Goal: Task Accomplishment & Management: Manage account settings

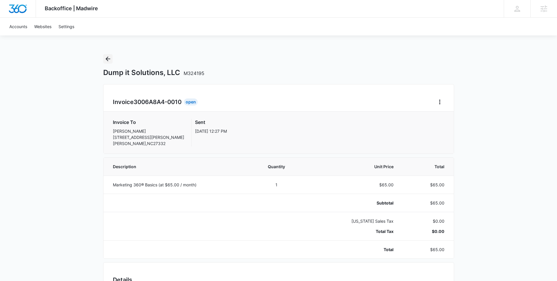
click at [107, 56] on icon "Back" at bounding box center [107, 58] width 7 height 7
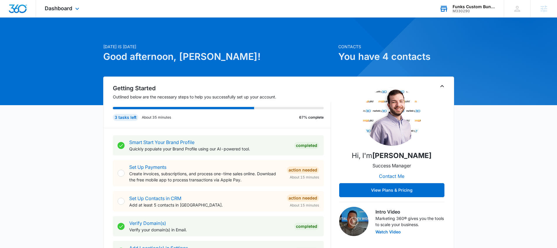
click at [451, 11] on div "Funks Custom Bunkbeds, Furniture & Sawmill M330290 Your Accounts View All" at bounding box center [467, 8] width 73 height 17
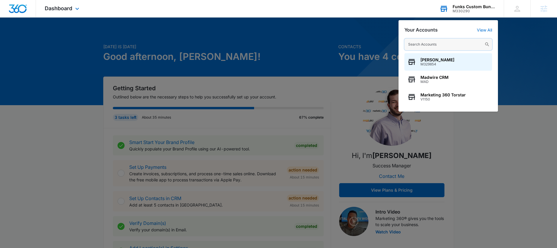
click at [416, 44] on input "text" at bounding box center [449, 45] width 88 height 12
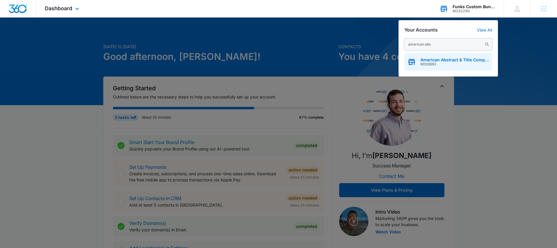
type input "american abs"
click at [434, 65] on span "M333693" at bounding box center [455, 64] width 69 height 4
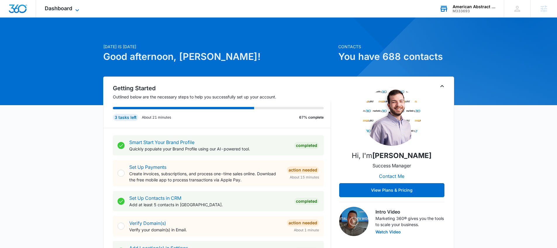
click at [75, 10] on icon at bounding box center [77, 10] width 7 height 7
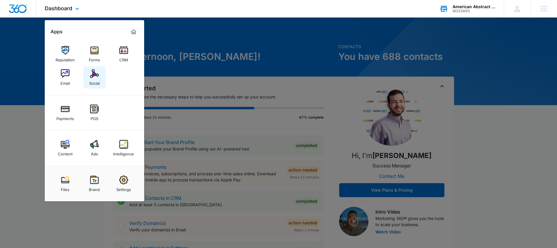
click at [98, 76] on img at bounding box center [94, 73] width 9 height 9
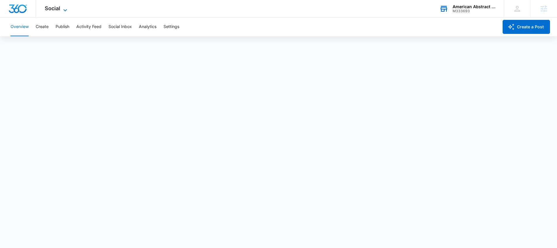
click at [58, 10] on span "Social" at bounding box center [53, 8] width 16 height 6
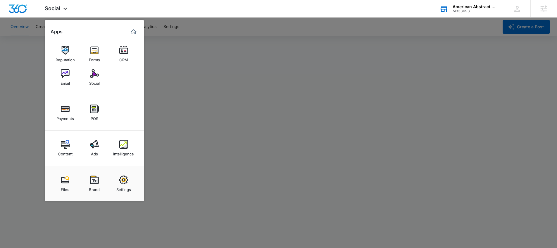
click at [16, 89] on div at bounding box center [278, 124] width 557 height 248
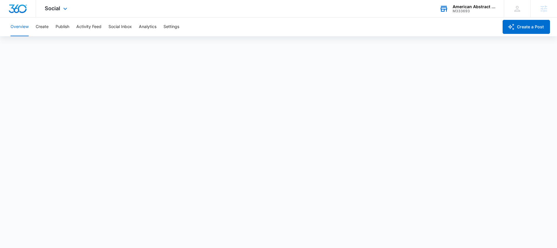
click at [59, 11] on div "Social Apps Reputation Forms CRM Email Social Payments POS Content Ads Intellig…" at bounding box center [57, 8] width 42 height 17
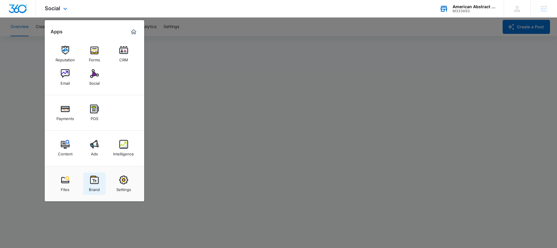
click at [93, 184] on img at bounding box center [94, 180] width 9 height 9
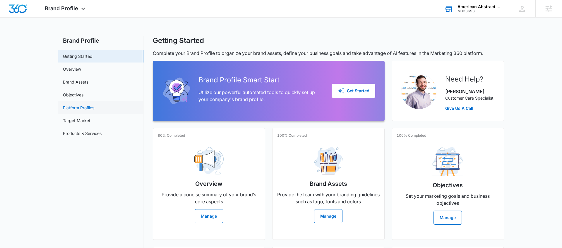
click at [84, 108] on link "Platform Profiles" at bounding box center [78, 108] width 31 height 6
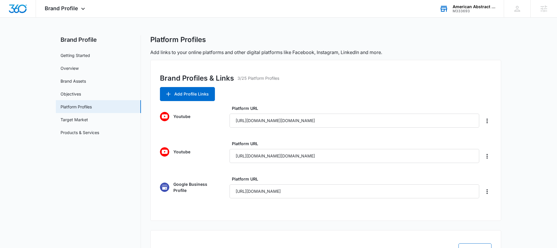
scroll to position [45, 0]
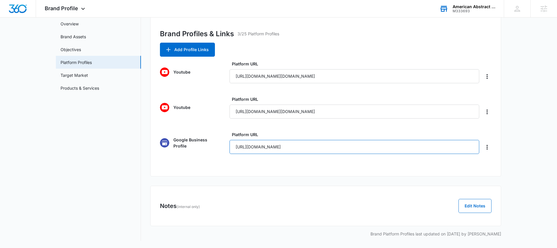
drag, startPoint x: 322, startPoint y: 147, endPoint x: 210, endPoint y: 143, distance: 112.2
click at [212, 143] on div "Google Business Profile Platform URL https://share.google/BieARiXJzl60Fwf4l" at bounding box center [326, 143] width 332 height 23
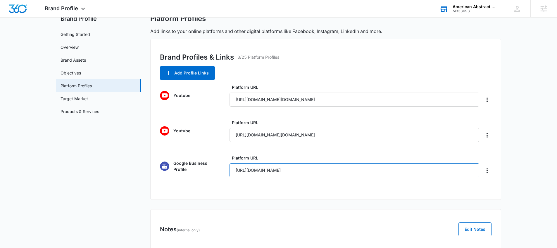
scroll to position [0, 0]
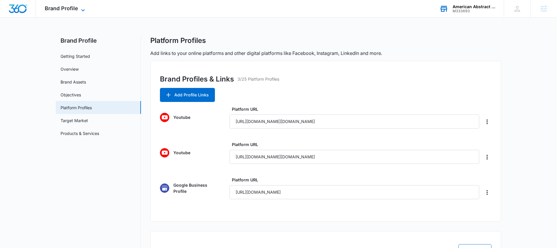
click at [66, 11] on span "Brand Profile" at bounding box center [61, 8] width 33 height 6
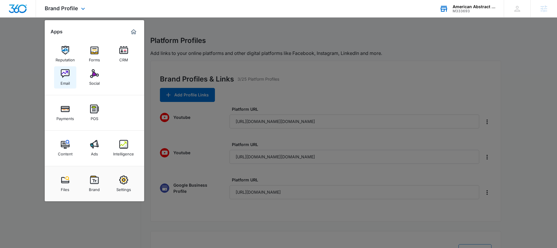
click at [62, 78] on div "Email" at bounding box center [65, 82] width 9 height 8
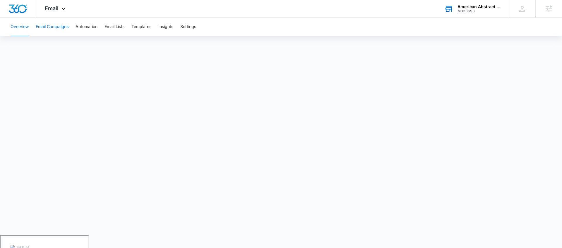
click at [59, 26] on button "Email Campaigns" at bounding box center [52, 27] width 33 height 19
click at [142, 27] on button "Templates" at bounding box center [141, 27] width 20 height 19
click at [113, 26] on button "Email Lists" at bounding box center [114, 27] width 20 height 19
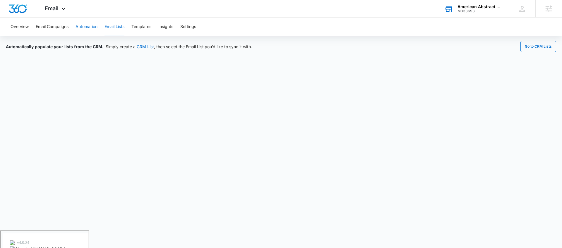
click at [87, 28] on button "Automation" at bounding box center [87, 27] width 22 height 19
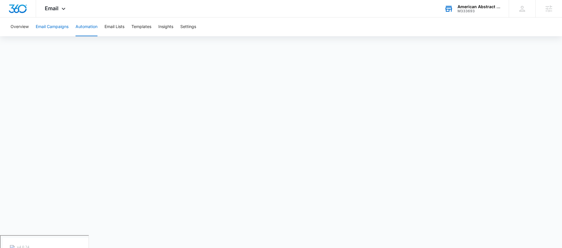
click at [47, 23] on button "Email Campaigns" at bounding box center [52, 27] width 33 height 19
click at [142, 26] on button "Templates" at bounding box center [141, 27] width 20 height 19
click at [52, 26] on button "Email Campaigns" at bounding box center [52, 27] width 33 height 19
click at [147, 26] on button "Templates" at bounding box center [141, 27] width 20 height 19
click at [60, 7] on icon at bounding box center [63, 10] width 7 height 7
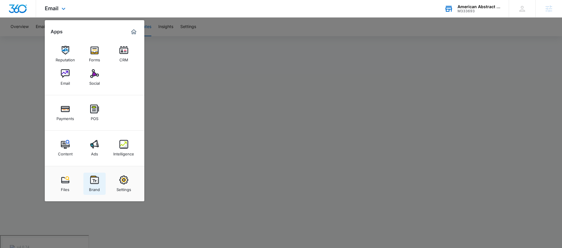
click at [92, 180] on img at bounding box center [94, 180] width 9 height 9
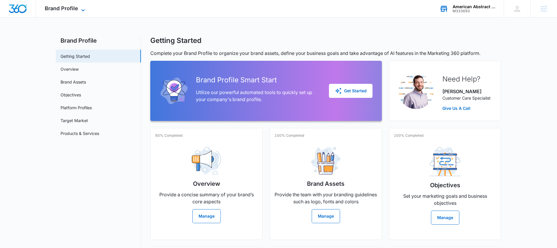
click at [80, 11] on icon at bounding box center [83, 10] width 7 height 7
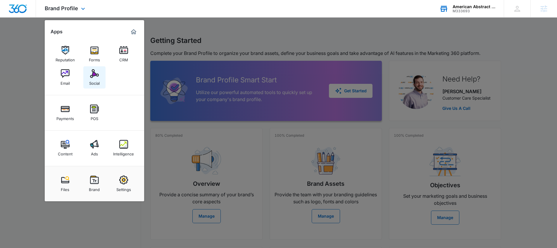
click at [94, 76] on img at bounding box center [94, 73] width 9 height 9
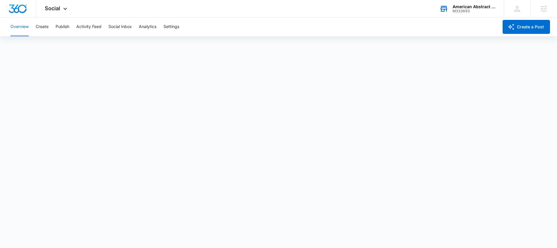
scroll to position [1, 0]
click at [166, 24] on button "Settings" at bounding box center [172, 27] width 16 height 19
click at [21, 25] on button "Overview" at bounding box center [20, 27] width 18 height 19
click at [53, 6] on span "Social" at bounding box center [53, 8] width 16 height 6
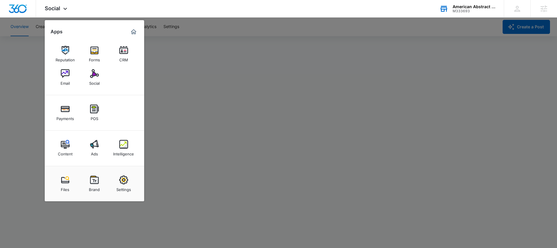
click at [219, 21] on div at bounding box center [278, 124] width 557 height 248
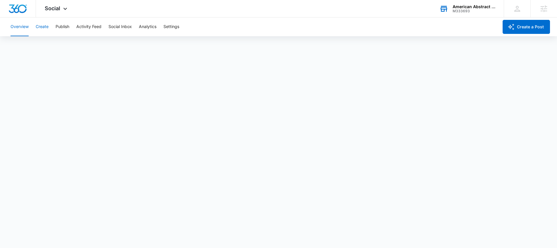
click at [44, 26] on button "Create" at bounding box center [42, 27] width 13 height 19
click at [70, 25] on div "Overview Create Publish Activity Feed Social Inbox Analytics Settings" at bounding box center [253, 27] width 492 height 19
click at [65, 27] on button "Publish" at bounding box center [63, 27] width 14 height 19
click at [56, 11] on span "Social" at bounding box center [53, 8] width 16 height 6
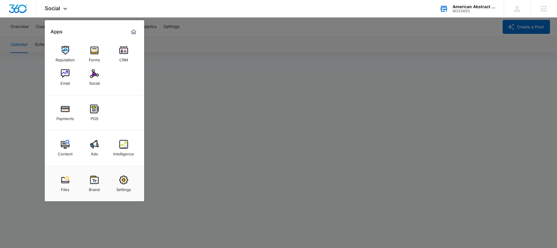
click at [151, 71] on div at bounding box center [278, 124] width 557 height 248
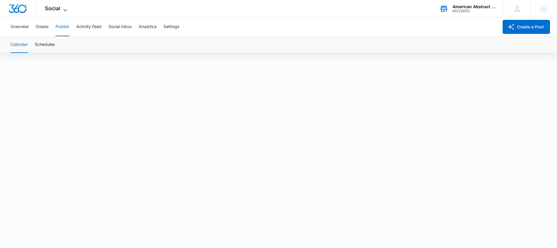
click at [57, 9] on span "Social" at bounding box center [53, 8] width 16 height 6
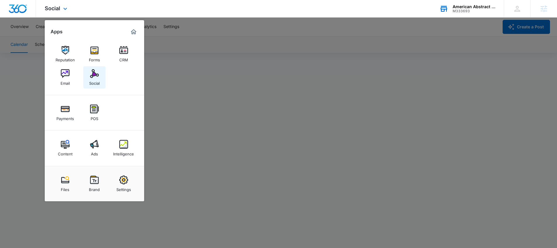
click at [94, 78] on img at bounding box center [94, 73] width 9 height 9
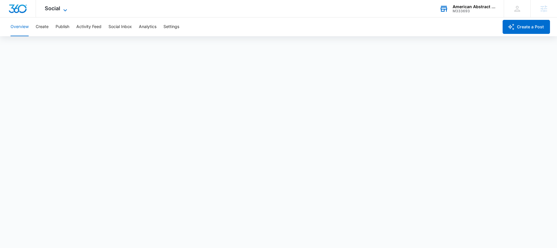
click at [58, 9] on span "Social" at bounding box center [53, 8] width 16 height 6
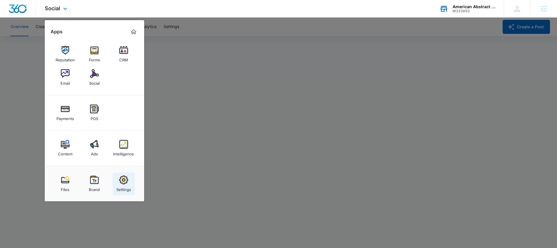
click at [122, 176] on img at bounding box center [123, 180] width 9 height 9
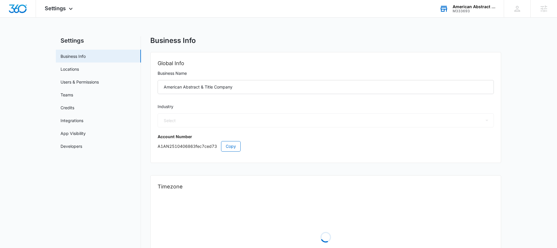
select select "35"
select select "US"
select select "America/Chicago"
click at [61, 8] on span "Settings" at bounding box center [55, 8] width 21 height 6
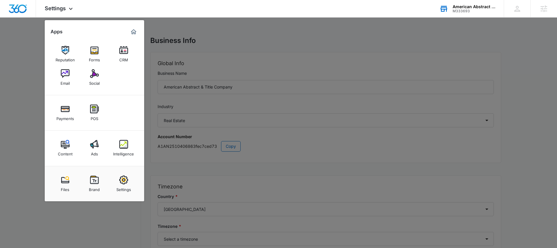
click at [28, 73] on div at bounding box center [278, 124] width 557 height 248
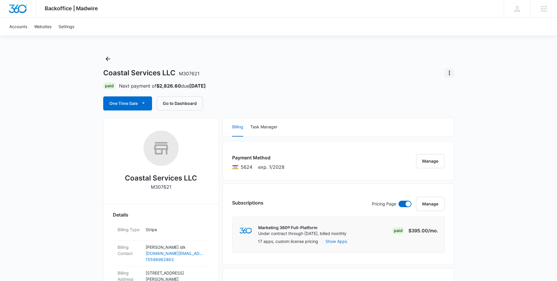
click at [450, 72] on icon "Actions" at bounding box center [449, 72] width 7 height 7
click at [398, 76] on div "Coastal Services LLC M307621 Close Account" at bounding box center [278, 72] width 351 height 9
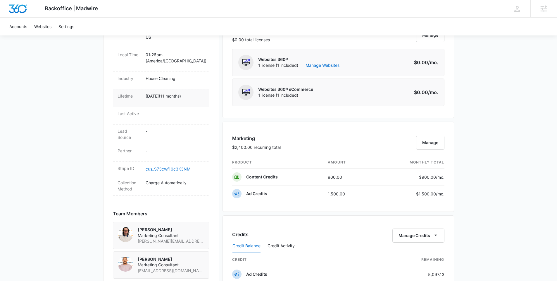
scroll to position [218, 0]
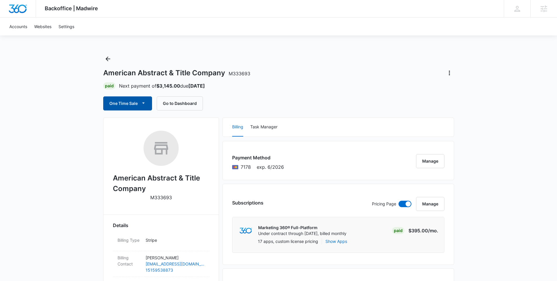
click at [145, 103] on icon "button" at bounding box center [143, 103] width 6 height 6
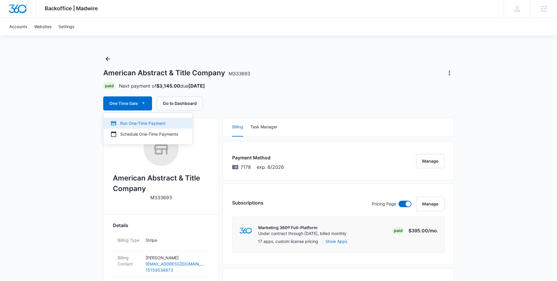
click at [141, 123] on div "Run One-Time Payment" at bounding box center [145, 123] width 68 height 6
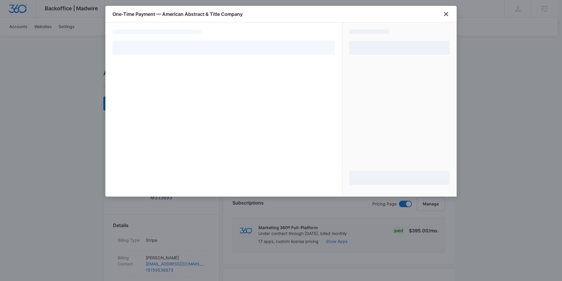
select select "pm_1RlZ7OA4n8RTgNjUA4gTMJyL"
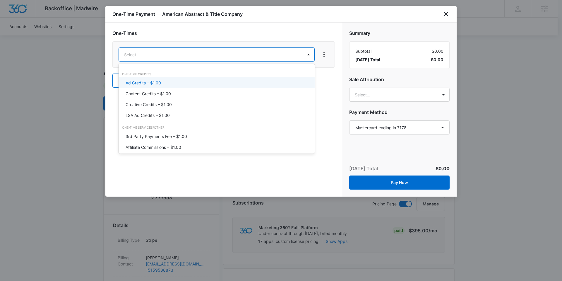
click at [182, 80] on div "Ad Credits – $1.00" at bounding box center [216, 83] width 181 height 6
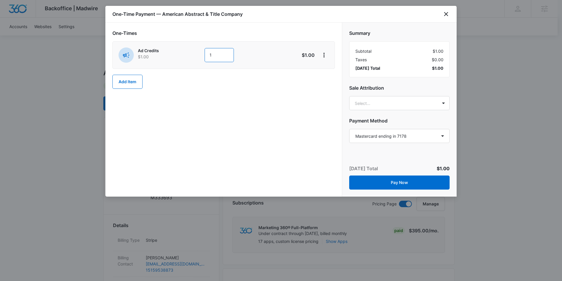
click at [224, 57] on input "1" at bounding box center [219, 55] width 29 height 14
type input "1000"
click at [241, 121] on div "One-Times Ad Credits $1.00 1000 $1,000.00 Add Item" at bounding box center [223, 110] width 236 height 174
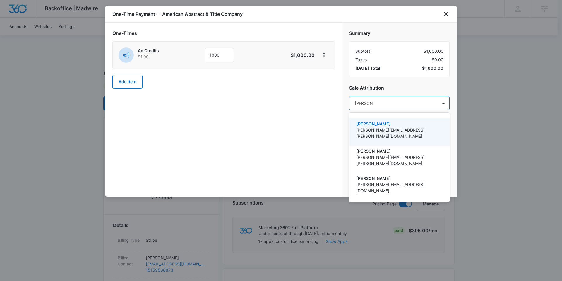
type input "nathan hoo"
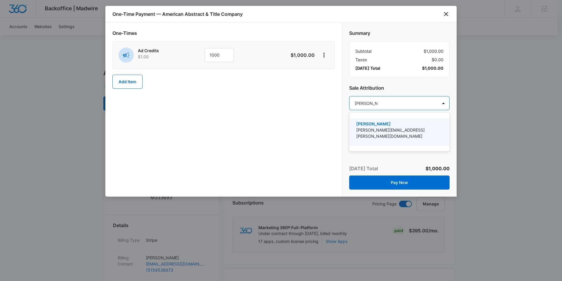
click at [399, 125] on p "[PERSON_NAME]" at bounding box center [398, 124] width 85 height 6
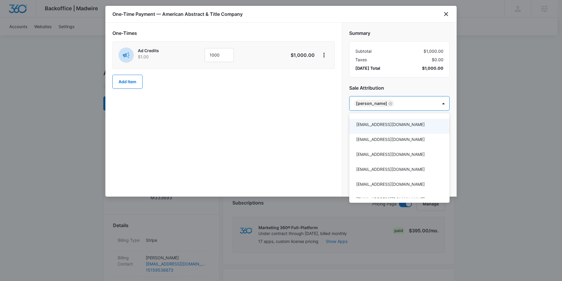
click at [258, 123] on div at bounding box center [281, 140] width 562 height 281
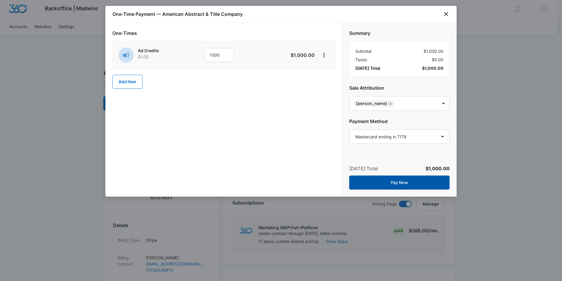
click at [402, 180] on button "Pay Now" at bounding box center [399, 182] width 100 height 14
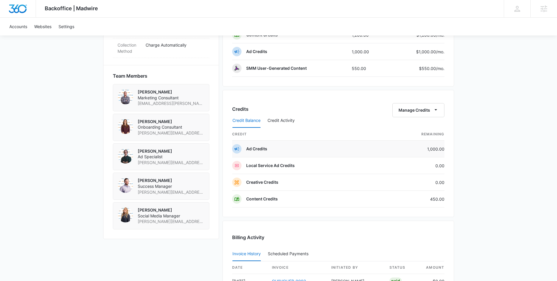
scroll to position [394, 0]
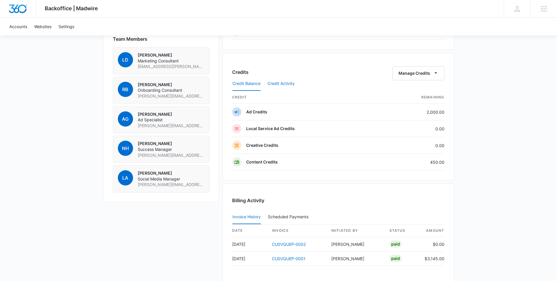
scroll to position [406, 0]
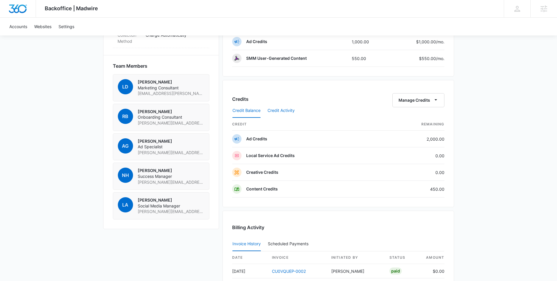
click at [284, 110] on button "Credit Activity" at bounding box center [281, 111] width 27 height 14
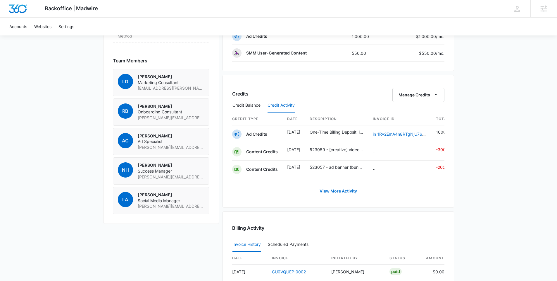
scroll to position [400, 0]
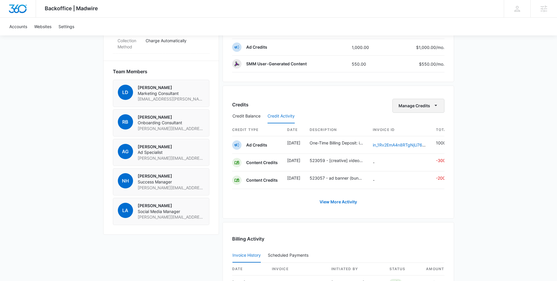
click at [412, 105] on button "Manage Credits" at bounding box center [419, 106] width 52 height 14
click at [363, 107] on div "Credits Manage Credits Transfer Credits" at bounding box center [338, 106] width 212 height 14
click at [341, 203] on button "View More Activity" at bounding box center [338, 202] width 49 height 14
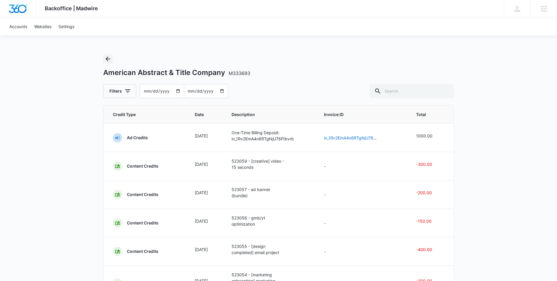
click at [109, 58] on icon "Back" at bounding box center [107, 58] width 7 height 7
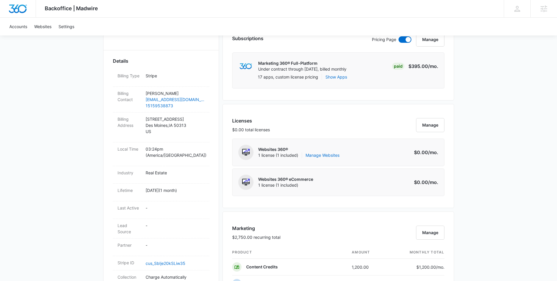
scroll to position [277, 0]
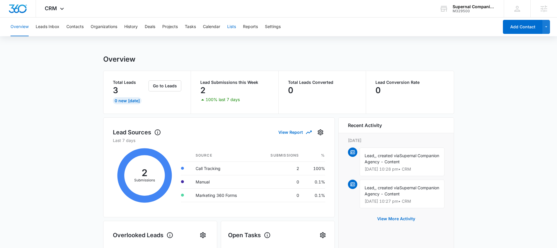
click at [234, 27] on button "Lists" at bounding box center [231, 27] width 9 height 19
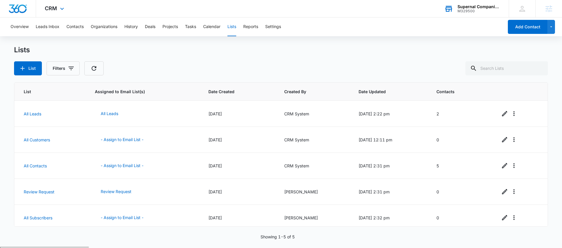
click at [471, 6] on div "Supernal Companion Agency" at bounding box center [478, 6] width 43 height 5
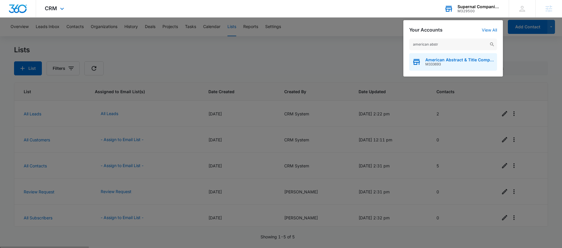
type input "american abstr"
click at [450, 61] on span "American Abstract & Title Company" at bounding box center [459, 60] width 69 height 5
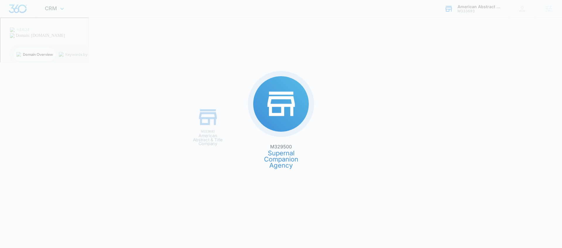
click at [449, 61] on div "M329500 Supernal Companion Agency M333693 American Abstract & Title Company" at bounding box center [281, 124] width 562 height 248
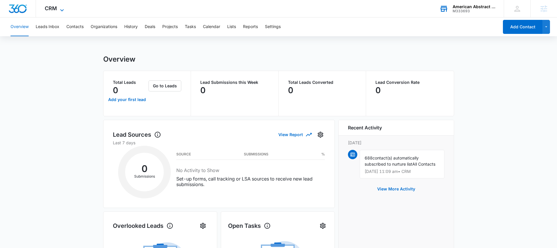
click at [56, 11] on span "CRM" at bounding box center [51, 8] width 12 height 6
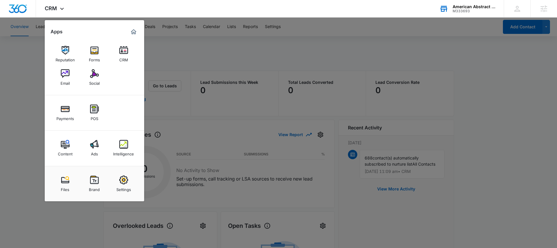
click at [235, 38] on div at bounding box center [278, 124] width 557 height 248
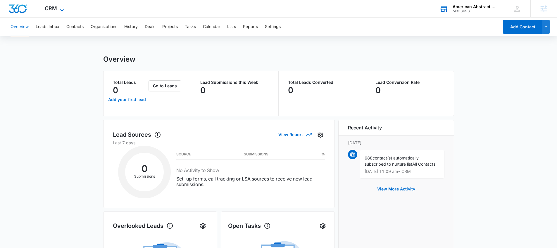
click at [56, 10] on span "CRM" at bounding box center [51, 8] width 12 height 6
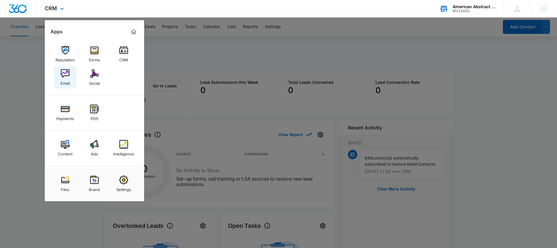
click at [66, 80] on div "Email" at bounding box center [65, 82] width 9 height 8
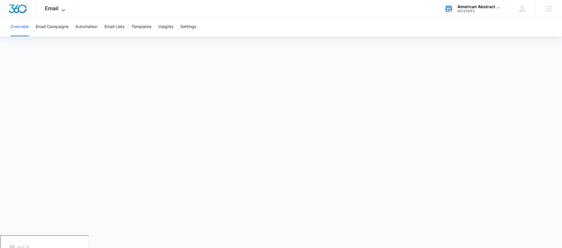
click at [53, 6] on span "Email" at bounding box center [52, 8] width 14 height 6
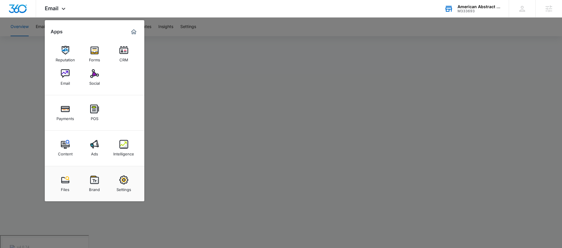
click at [28, 61] on div at bounding box center [281, 124] width 562 height 248
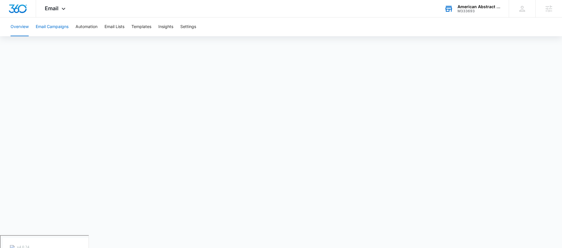
click at [42, 20] on button "Email Campaigns" at bounding box center [52, 27] width 33 height 19
click at [468, 7] on div "American Abstract & Title Company" at bounding box center [478, 6] width 43 height 5
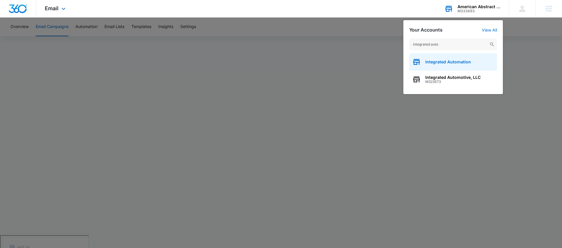
type input "integrated auto"
click at [437, 58] on div "Integrated Automation" at bounding box center [453, 62] width 88 height 18
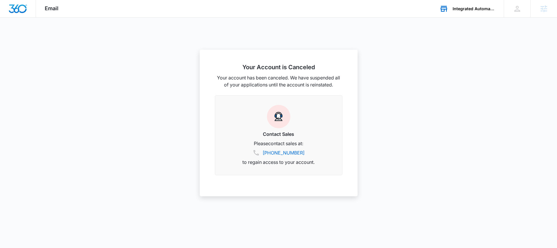
click at [487, 12] on div "Integrated Automation Your Accounts View All" at bounding box center [467, 8] width 73 height 17
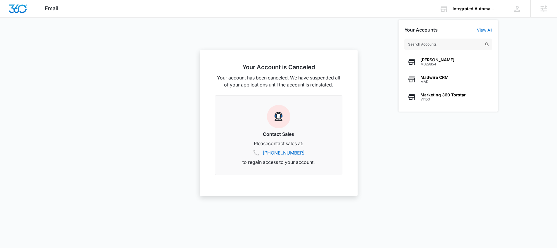
click at [428, 46] on input "text" at bounding box center [449, 45] width 88 height 12
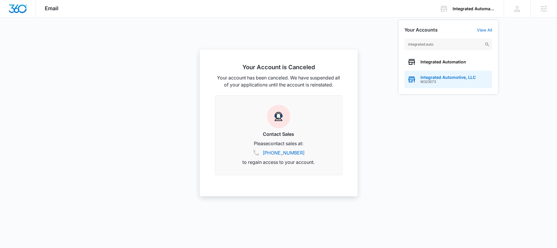
type input "integrated auto"
click at [448, 80] on span "M323573" at bounding box center [448, 82] width 55 height 4
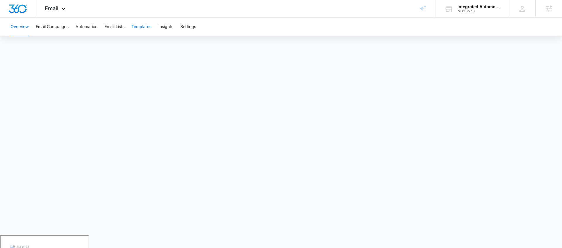
click at [141, 28] on button "Templates" at bounding box center [141, 27] width 20 height 19
click at [469, 9] on div "M323573" at bounding box center [478, 11] width 43 height 4
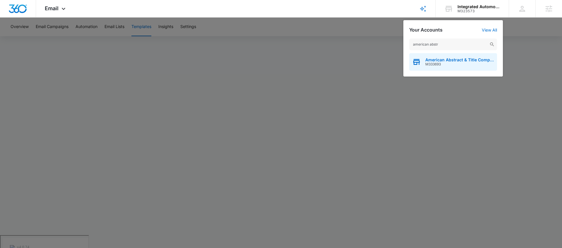
type input "american abstr"
click at [442, 65] on span "M333693" at bounding box center [459, 64] width 69 height 4
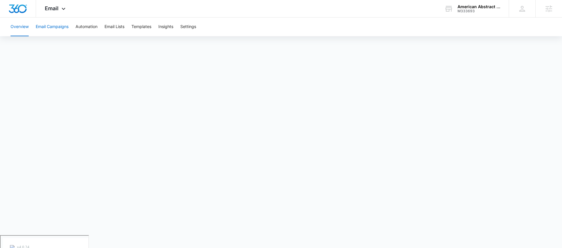
click at [45, 27] on button "Email Campaigns" at bounding box center [52, 27] width 33 height 19
click at [143, 27] on button "Templates" at bounding box center [141, 27] width 20 height 19
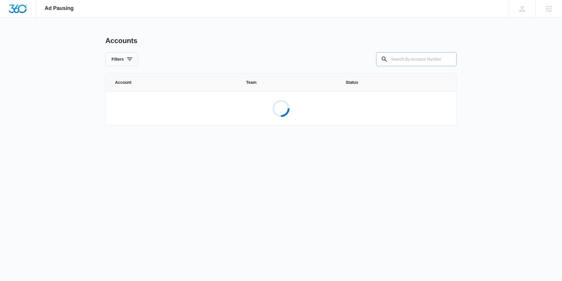
click at [408, 58] on input "text" at bounding box center [416, 59] width 80 height 14
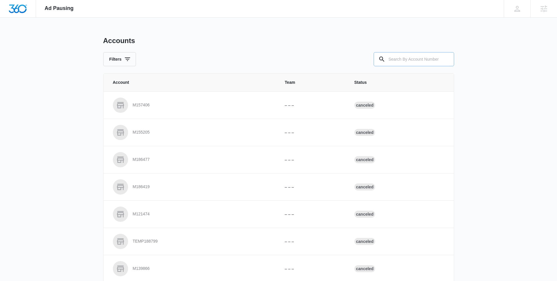
click at [396, 58] on input "text" at bounding box center [414, 59] width 80 height 14
paste input "M320599"
type input "M320599"
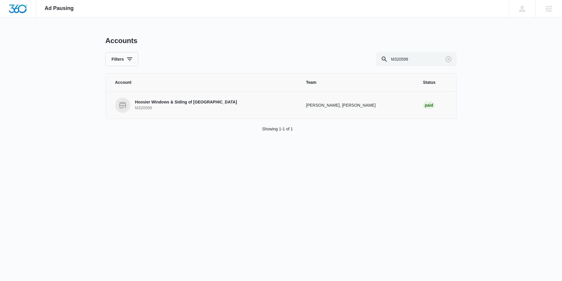
click at [180, 99] on p "Hoosier Windows & Siding of Indianapolis" at bounding box center [186, 102] width 102 height 6
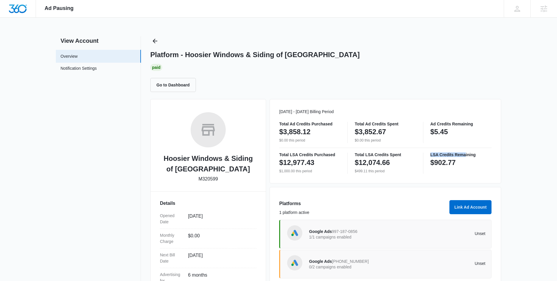
drag, startPoint x: 432, startPoint y: 154, endPoint x: 497, endPoint y: 154, distance: 65.3
click at [492, 154] on div "Aug 01 - Aug 31 Billing Period Total Ad Credits Purchased $3,858.12 $0.00 this …" at bounding box center [386, 141] width 232 height 84
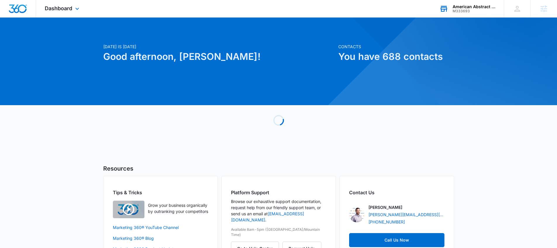
click at [463, 4] on div "American Abstract & Title Company" at bounding box center [474, 6] width 43 height 5
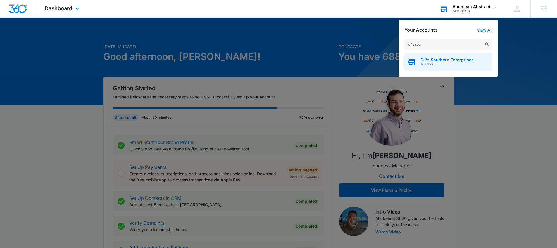
type input "dj's sou"
click at [435, 63] on span "M331995" at bounding box center [447, 64] width 53 height 4
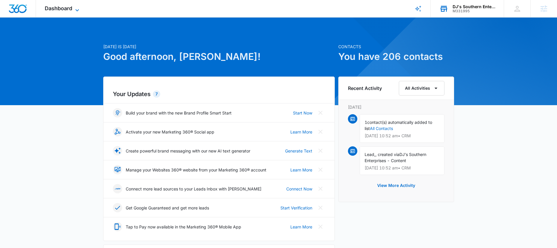
click at [71, 9] on span "Dashboard" at bounding box center [59, 8] width 28 height 6
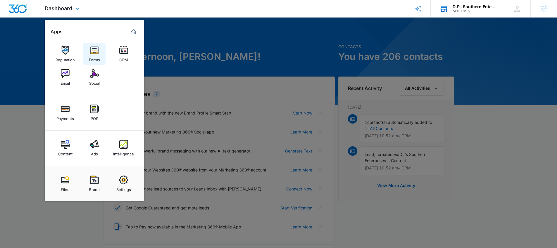
click at [95, 52] on img at bounding box center [94, 50] width 9 height 9
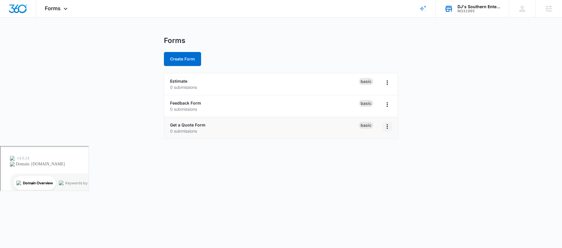
click at [389, 124] on icon "Overflow Menu" at bounding box center [387, 126] width 7 height 7
click at [239, 127] on div "Get a Quote Form 0 submissions" at bounding box center [264, 128] width 189 height 12
click at [187, 128] on p "0 submissions" at bounding box center [264, 131] width 189 height 6
click at [254, 128] on div "Get a Quote Form 0 submissions" at bounding box center [264, 128] width 189 height 12
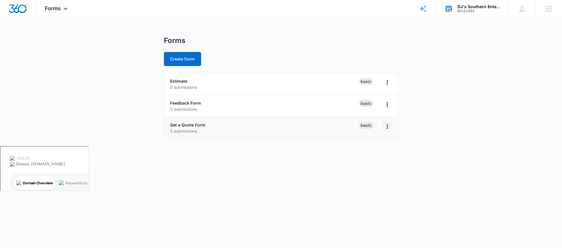
click at [385, 127] on icon "Overflow Menu" at bounding box center [387, 126] width 7 height 7
click at [170, 123] on link "Get a Quote Form" at bounding box center [187, 125] width 35 height 5
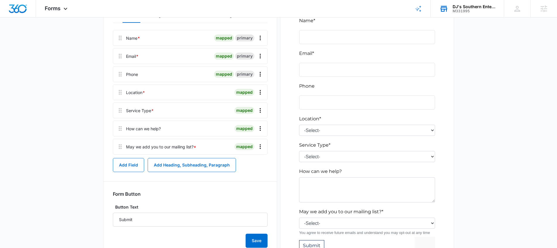
scroll to position [81, 0]
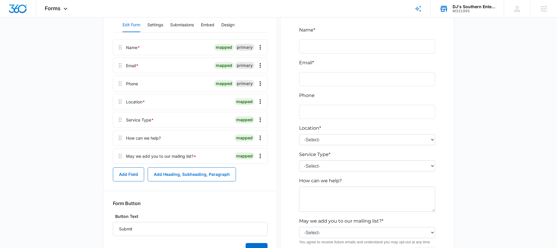
click at [325, 141] on div at bounding box center [367, 146] width 155 height 265
click at [261, 104] on icon "Overflow Menu" at bounding box center [260, 101] width 7 height 7
click at [243, 114] on button "Edit" at bounding box center [247, 118] width 33 height 9
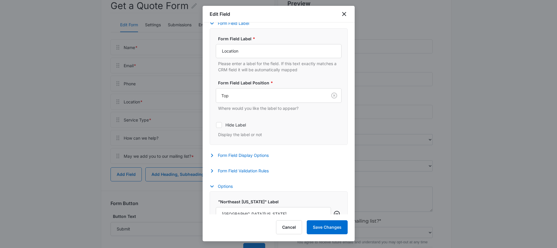
scroll to position [196, 0]
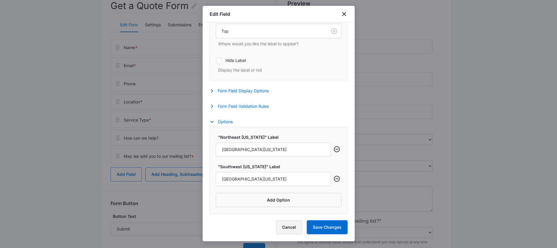
click at [295, 226] on button "Cancel" at bounding box center [289, 228] width 26 height 14
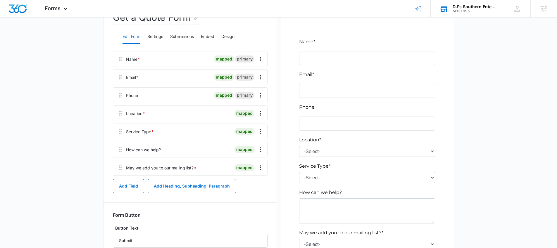
scroll to position [0, 0]
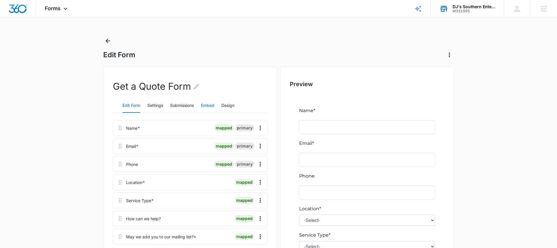
click at [209, 103] on button "Embed" at bounding box center [207, 106] width 13 height 14
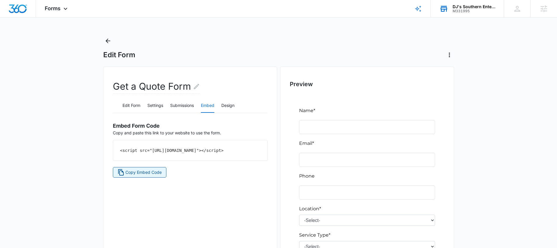
click at [143, 176] on span "Copy Embed Code" at bounding box center [144, 172] width 36 height 6
click at [63, 9] on icon at bounding box center [65, 10] width 7 height 7
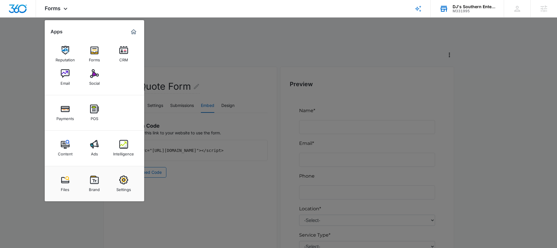
drag, startPoint x: 243, startPoint y: 26, endPoint x: 237, endPoint y: 26, distance: 5.6
click at [243, 26] on div at bounding box center [278, 124] width 557 height 248
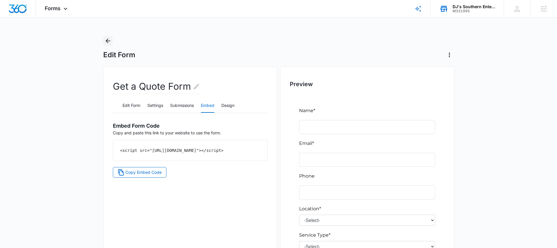
click at [108, 38] on icon "Back" at bounding box center [107, 40] width 7 height 7
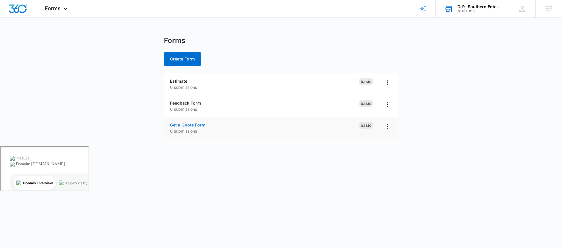
click at [183, 125] on link "Get a Quote Form" at bounding box center [187, 125] width 35 height 5
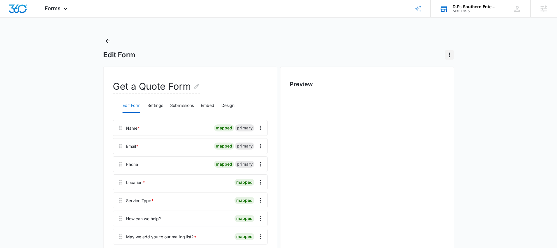
click at [447, 55] on icon "Actions" at bounding box center [449, 55] width 7 height 7
click at [155, 105] on button "Settings" at bounding box center [155, 106] width 16 height 14
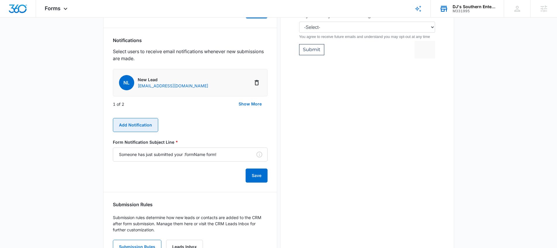
scroll to position [314, 0]
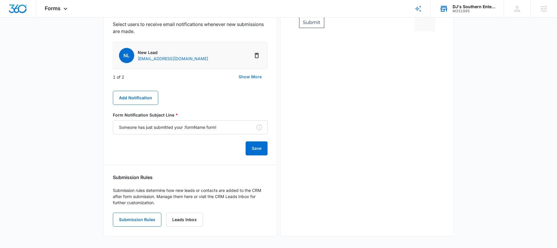
click at [248, 76] on button "Show More" at bounding box center [250, 77] width 35 height 14
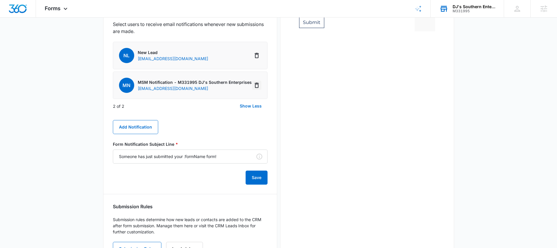
click at [257, 85] on icon "Delete Notification" at bounding box center [256, 85] width 7 height 7
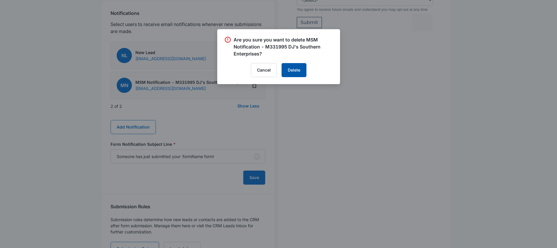
click at [301, 72] on button "Delete" at bounding box center [294, 70] width 25 height 14
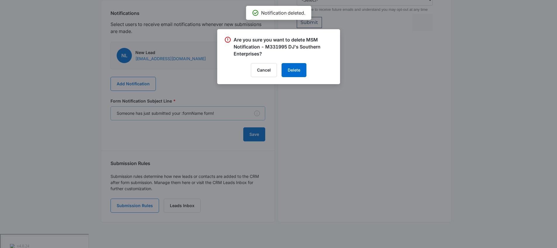
scroll to position [300, 0]
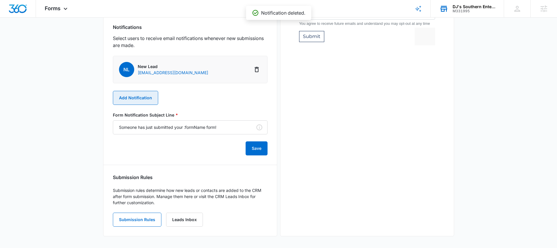
click at [136, 102] on button "Add Notification" at bounding box center [135, 98] width 45 height 14
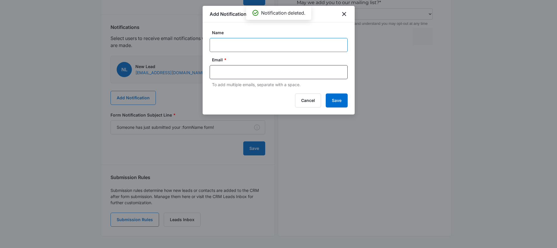
click at [240, 48] on input "Name" at bounding box center [279, 45] width 138 height 14
type input "[PERSON_NAME]"
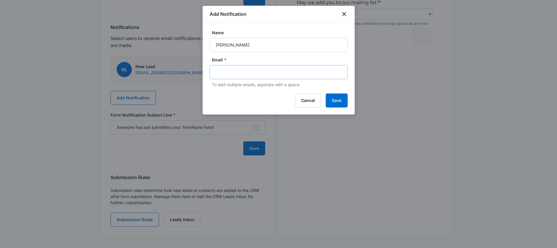
click at [230, 66] on div at bounding box center [279, 72] width 138 height 14
click at [230, 72] on input "text" at bounding box center [279, 72] width 127 height 9
type input "[PERSON_NAME][EMAIL_ADDRESS][PERSON_NAME][DOMAIN_NAME]"
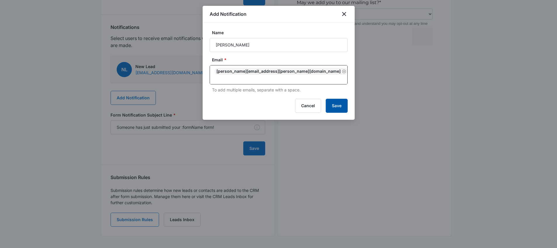
click at [334, 99] on button "Save" at bounding box center [337, 106] width 22 height 14
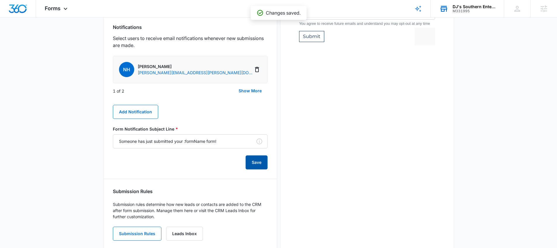
click at [254, 165] on button "Save" at bounding box center [257, 163] width 22 height 14
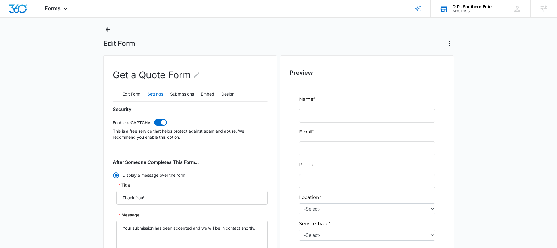
scroll to position [11, 0]
click at [207, 96] on button "Embed" at bounding box center [207, 95] width 13 height 14
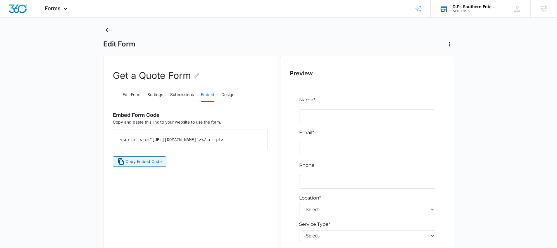
click at [150, 165] on span "Copy Embed Code" at bounding box center [144, 162] width 36 height 6
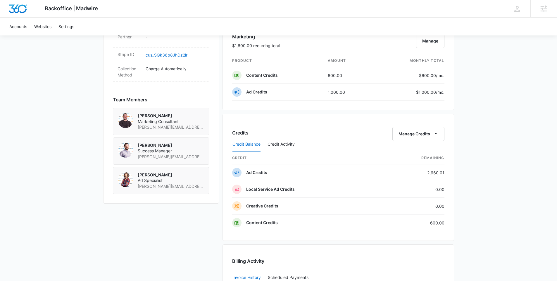
scroll to position [357, 0]
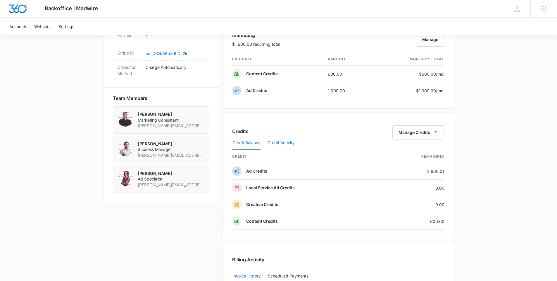
click at [286, 144] on button "Credit Activity" at bounding box center [281, 143] width 27 height 14
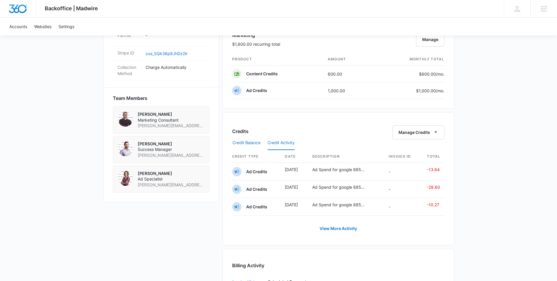
click at [253, 139] on button "Credit Balance" at bounding box center [247, 143] width 28 height 14
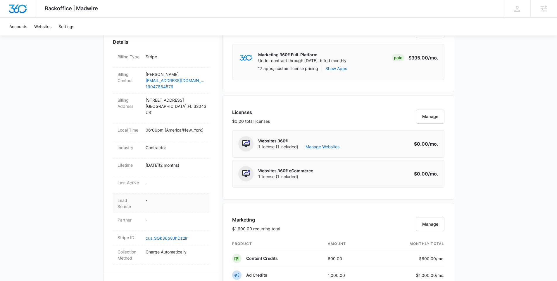
scroll to position [0, 0]
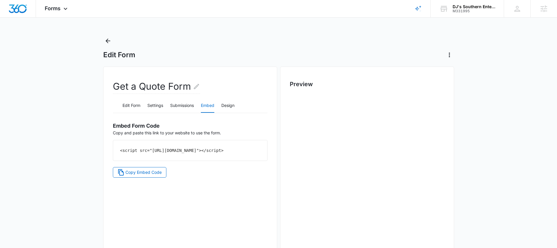
scroll to position [11, 0]
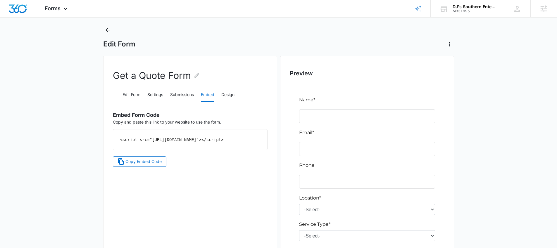
click at [461, 6] on div "DJ's Southern Enterprises" at bounding box center [474, 6] width 43 height 5
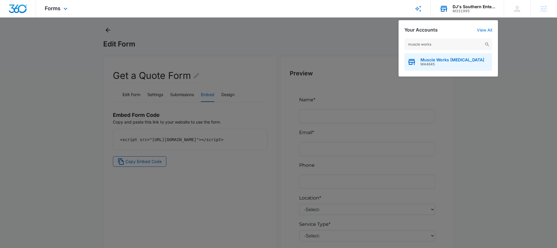
type input "muscle works"
click at [431, 61] on span "Muscle Works [MEDICAL_DATA]" at bounding box center [453, 60] width 64 height 5
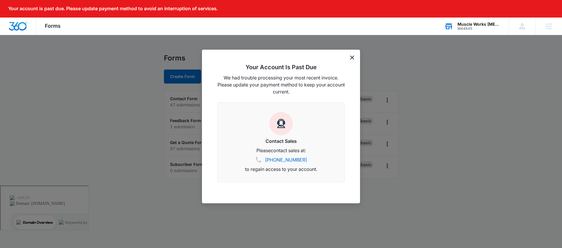
click at [352, 58] on icon "dismiss this dialog" at bounding box center [352, 58] width 4 height 4
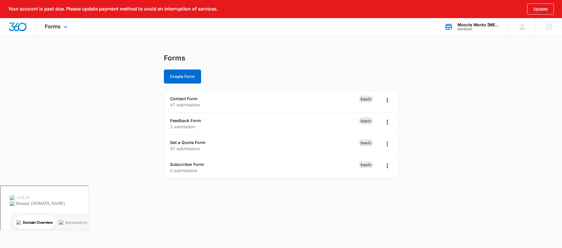
click at [71, 26] on div "Forms Apps Reputation Websites Forms CRM Email Social POS Content Ads Intellige…" at bounding box center [57, 26] width 42 height 17
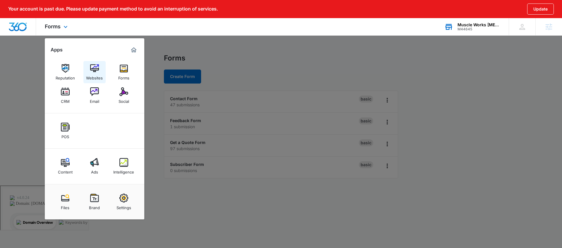
click at [99, 70] on link "Websites" at bounding box center [94, 72] width 22 height 22
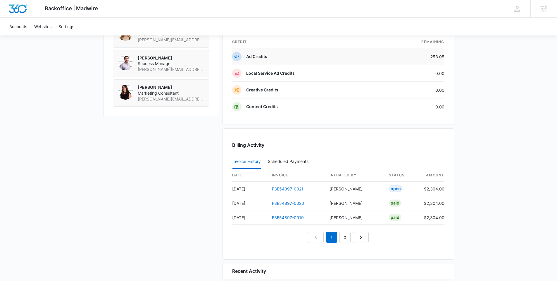
scroll to position [556, 0]
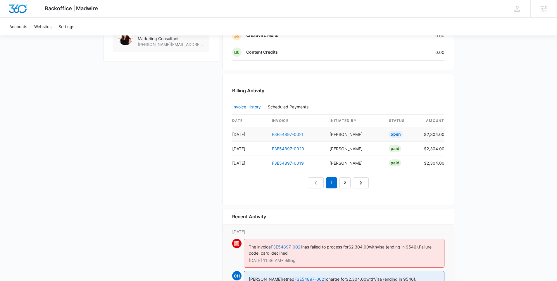
click at [285, 134] on link "F3E54897-0021" at bounding box center [288, 134] width 32 height 5
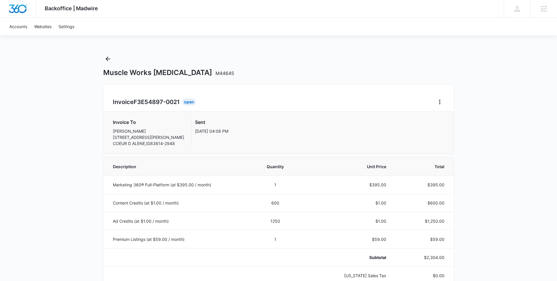
click at [445, 102] on div "Invoice F3E54897-0021 Open Invoice To [PERSON_NAME] [STREET_ADDRESS][PERSON_NAM…" at bounding box center [278, 119] width 351 height 70
click at [440, 99] on icon "Home" at bounding box center [440, 101] width 7 height 7
click at [451, 119] on link "Download Invoice" at bounding box center [460, 118] width 34 height 5
